Goal: Information Seeking & Learning: Learn about a topic

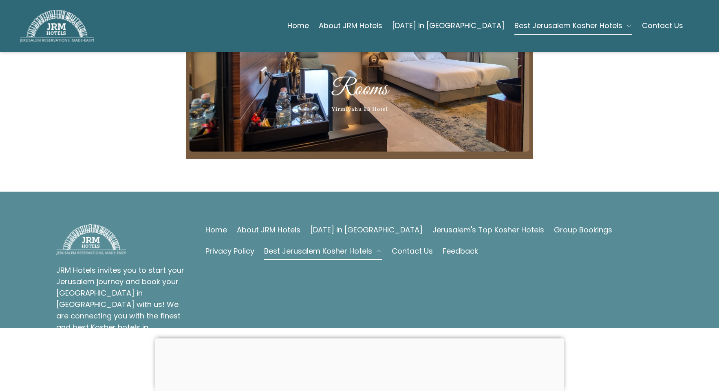
scroll to position [2324, 0]
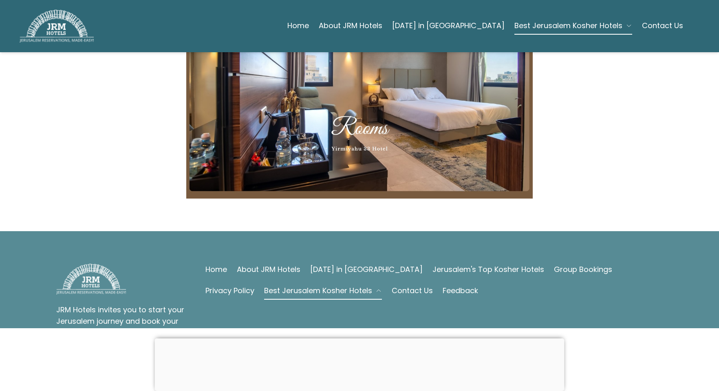
click at [436, 264] on link "Jerusalem's Top Kosher Hotels" at bounding box center [489, 269] width 112 height 11
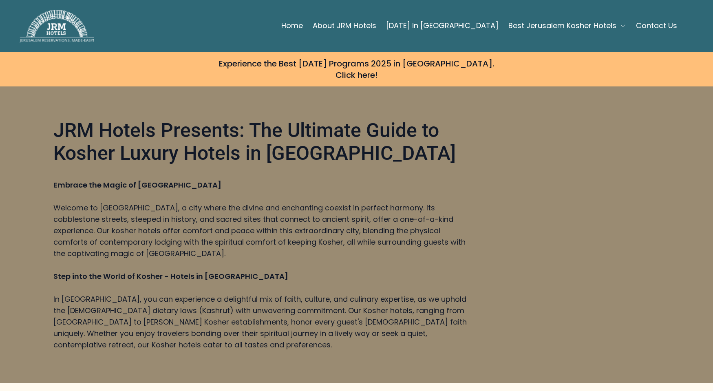
click at [298, 179] on p "Embrace the Magic of Jerusalem" at bounding box center [262, 184] width 418 height 11
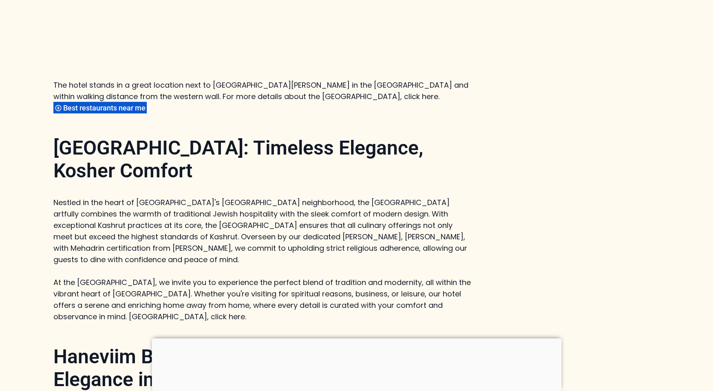
scroll to position [1060, 0]
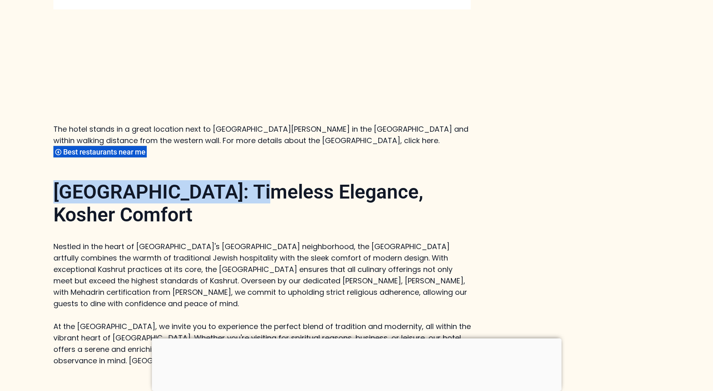
drag, startPoint x: 54, startPoint y: 116, endPoint x: 250, endPoint y: 112, distance: 195.4
click at [250, 180] on strong "Jerusalem Gate Hotel: Timeless Elegance, Kosher Comfort" at bounding box center [238, 203] width 370 height 46
copy strong "Jerusalem Gate Hotel:"
